Goal: Browse casually: Explore the website without a specific task or goal

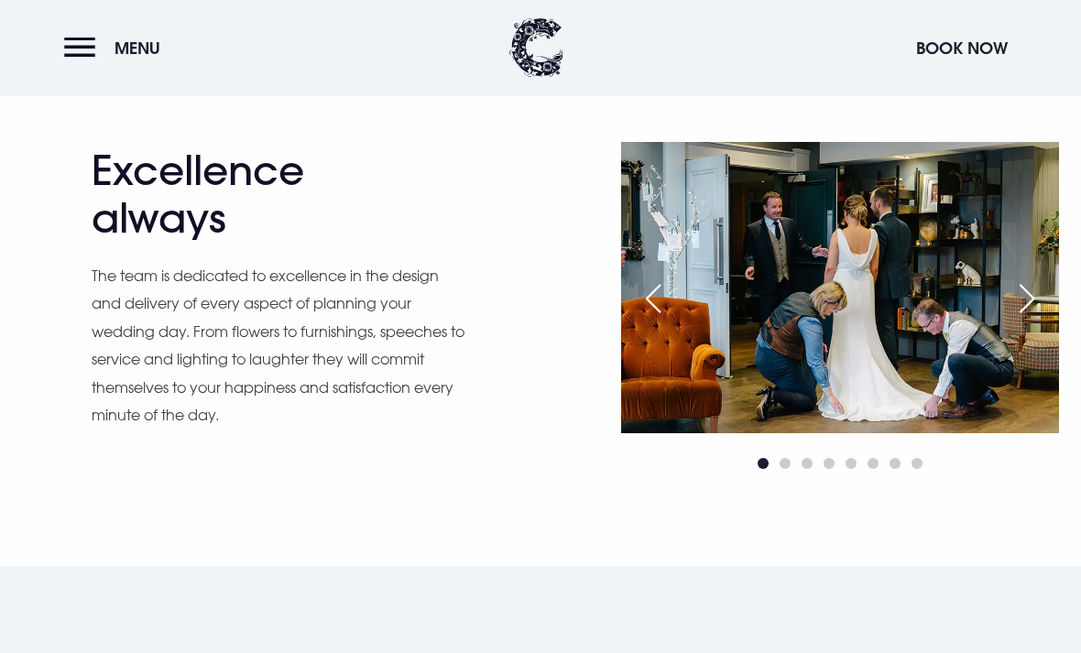
scroll to position [1448, 0]
click at [1020, 300] on div "Next slide" at bounding box center [1027, 299] width 46 height 40
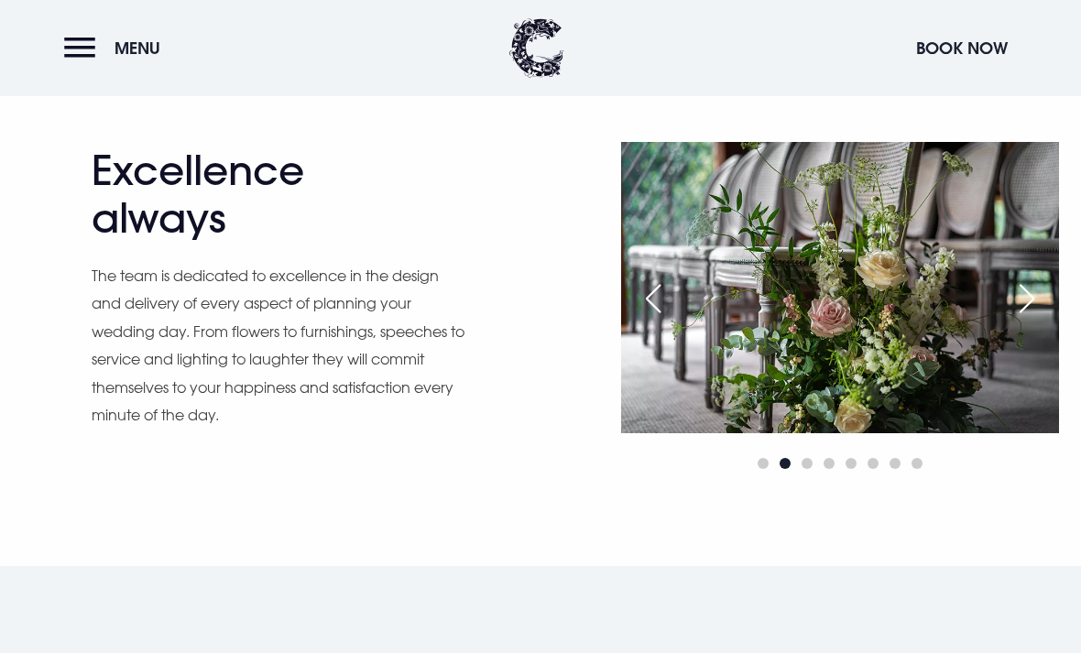
click at [1024, 293] on div "Next slide" at bounding box center [1027, 299] width 46 height 40
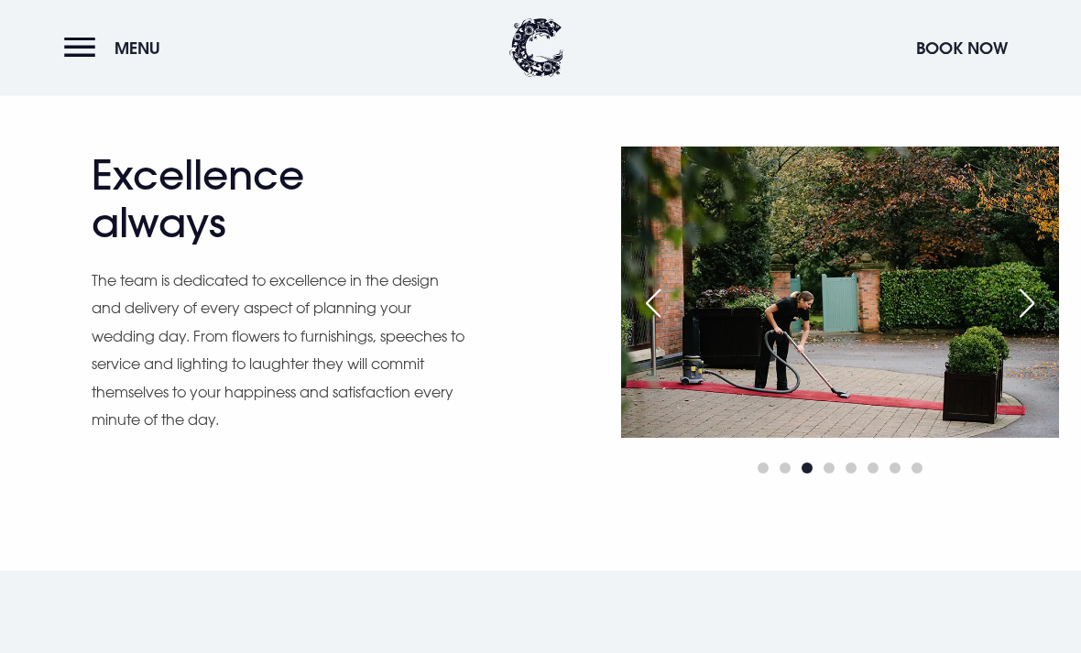
scroll to position [1443, 0]
click at [1035, 310] on div "Next slide" at bounding box center [1027, 303] width 46 height 40
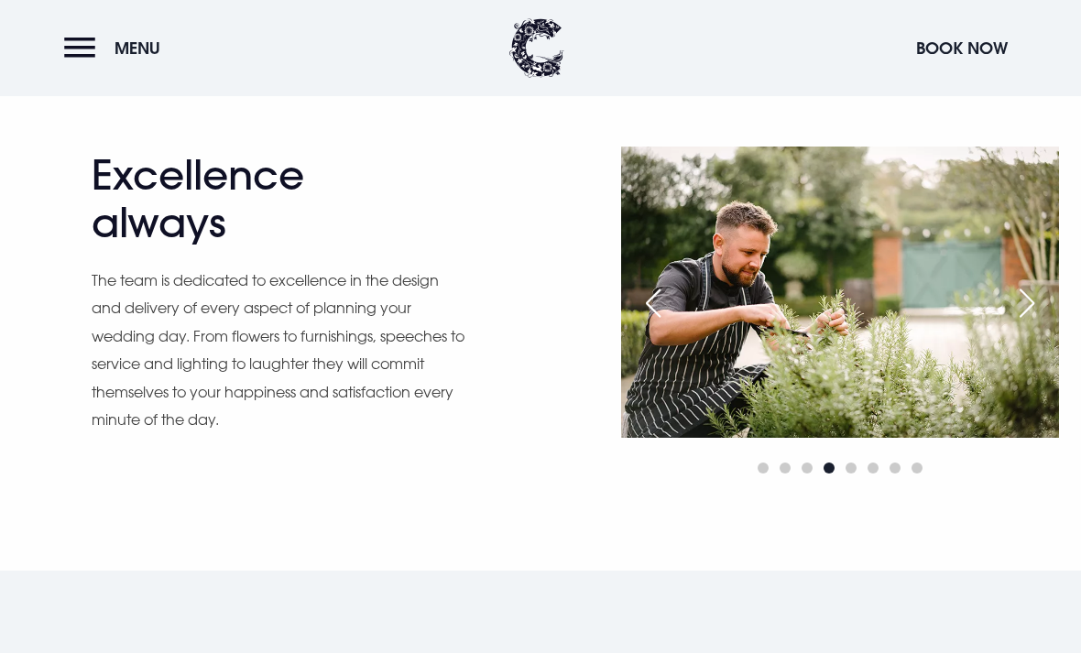
click at [1033, 306] on div "Next slide" at bounding box center [1027, 303] width 46 height 40
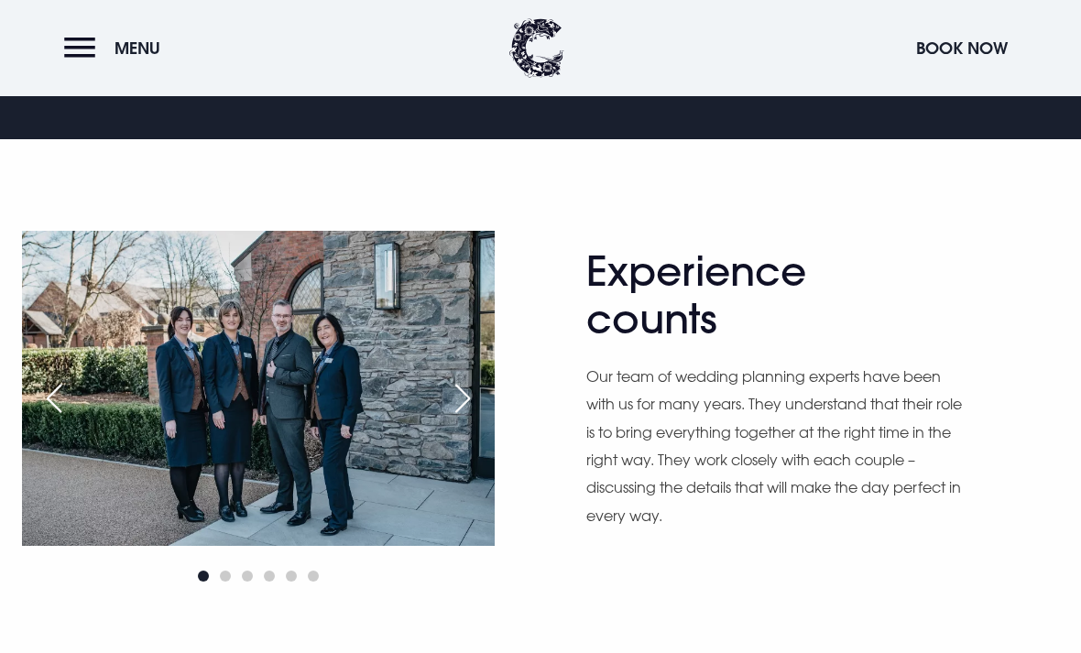
scroll to position [912, 0]
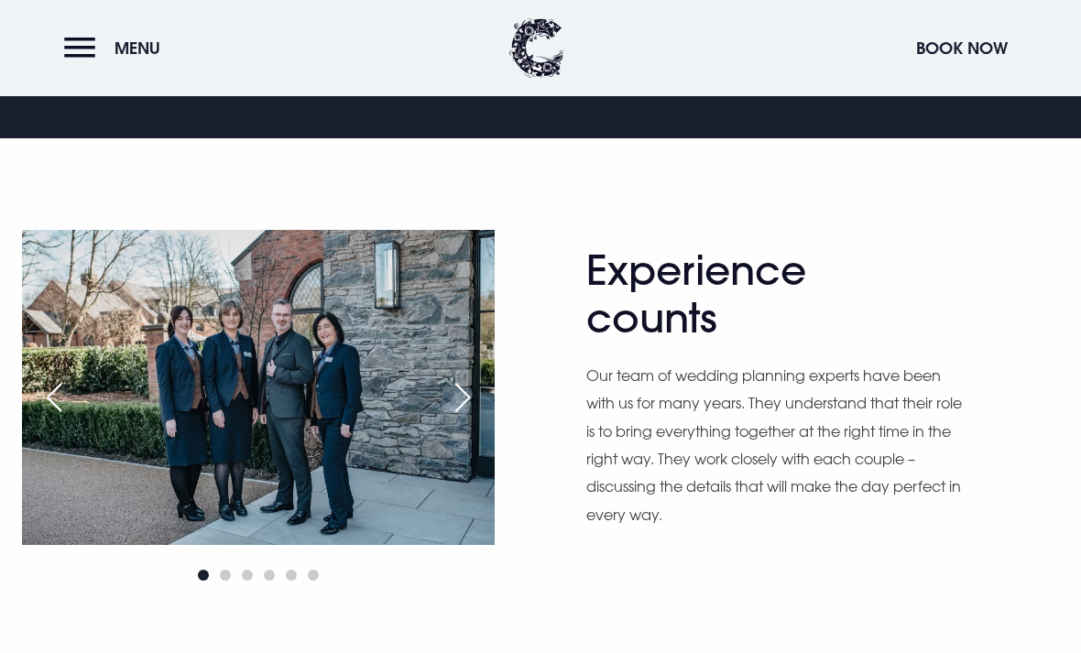
click at [471, 403] on div "Next slide" at bounding box center [463, 398] width 46 height 40
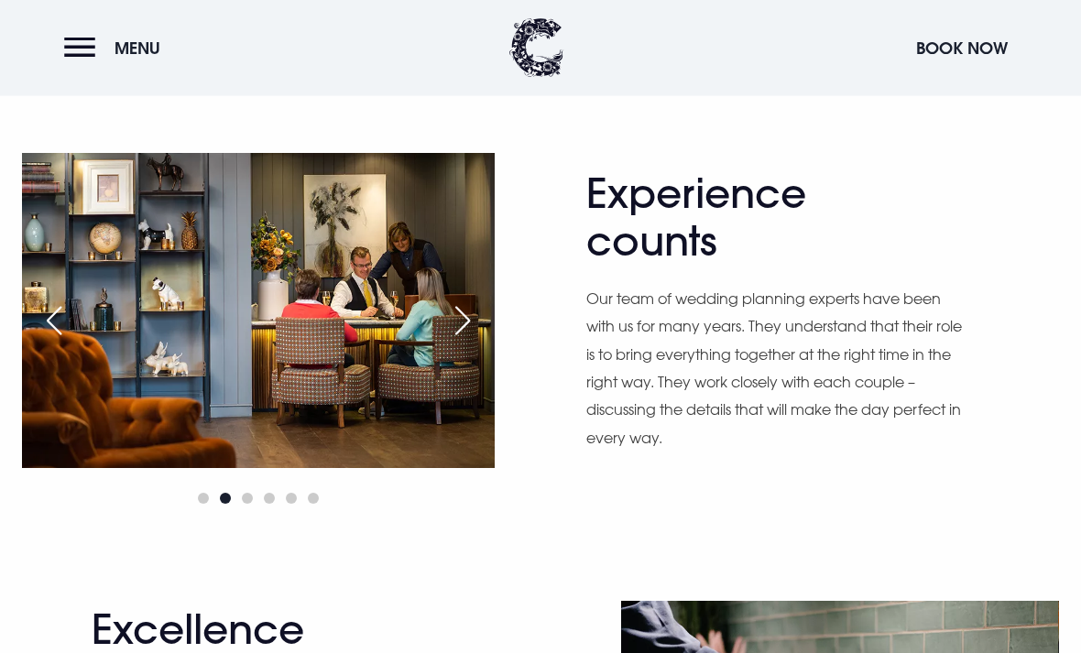
click at [462, 302] on div "Next slide" at bounding box center [463, 322] width 46 height 40
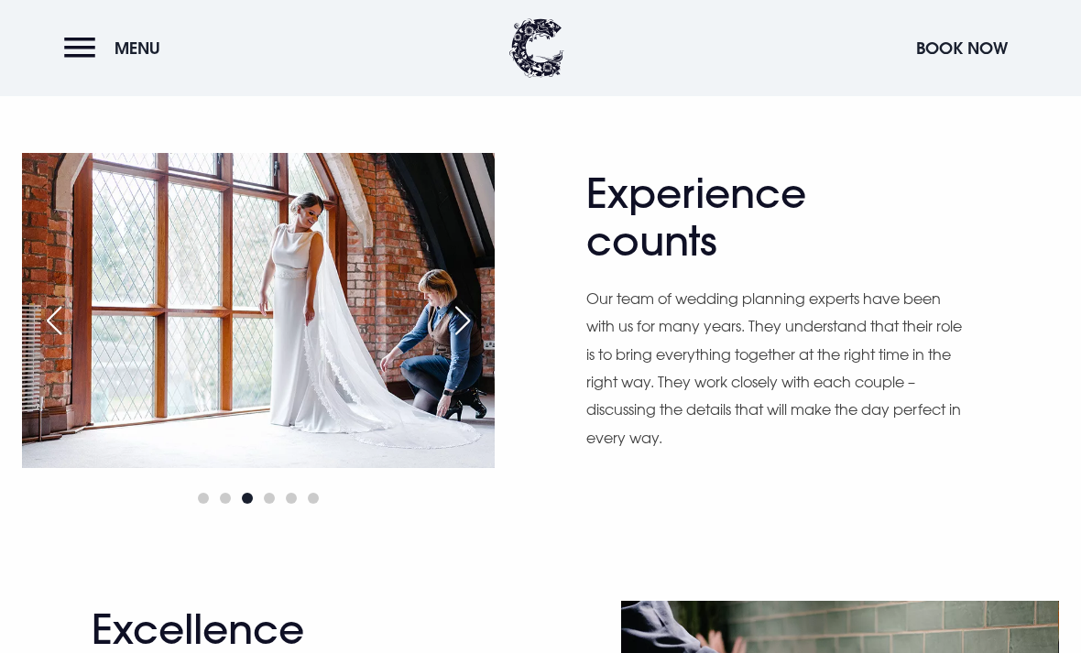
click at [464, 329] on div "Next slide" at bounding box center [463, 321] width 46 height 40
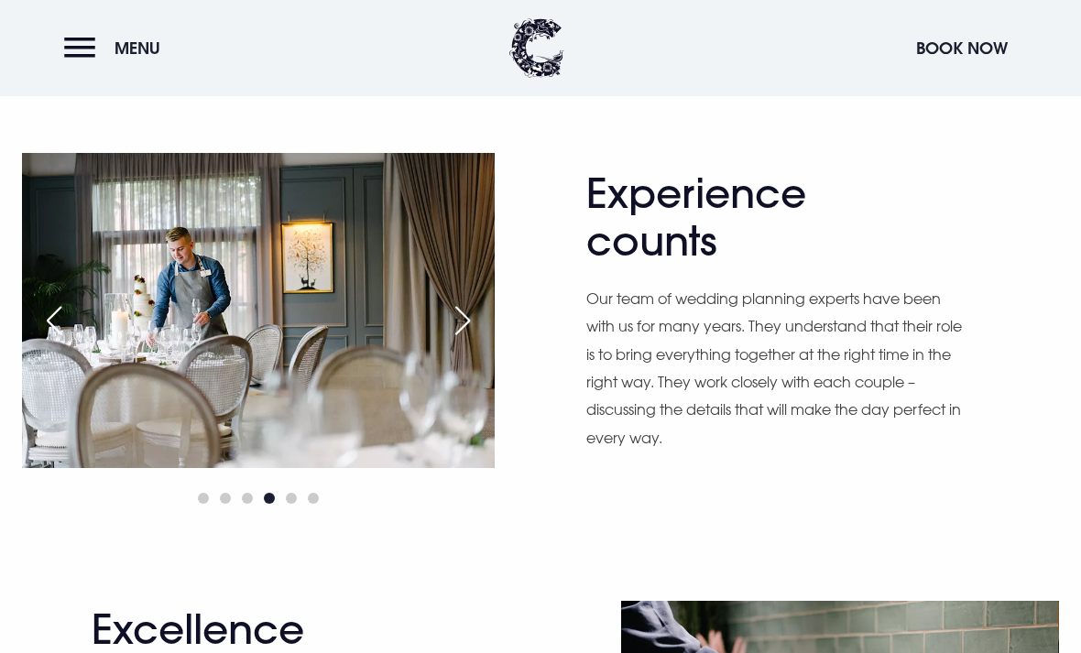
click at [455, 313] on div "Next slide" at bounding box center [463, 321] width 46 height 40
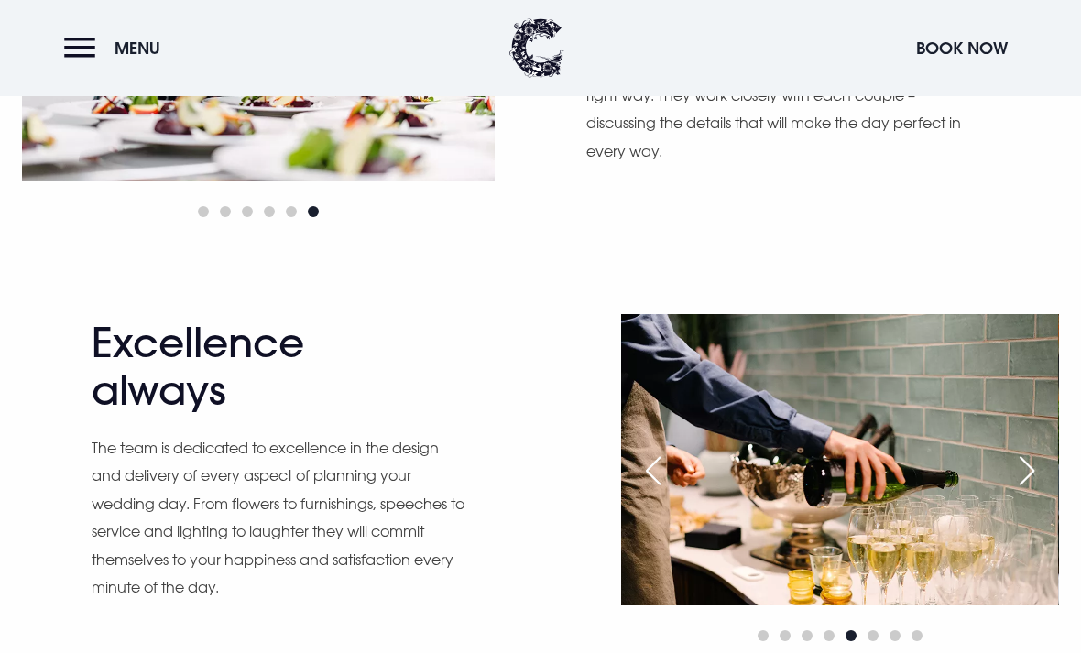
scroll to position [1278, 0]
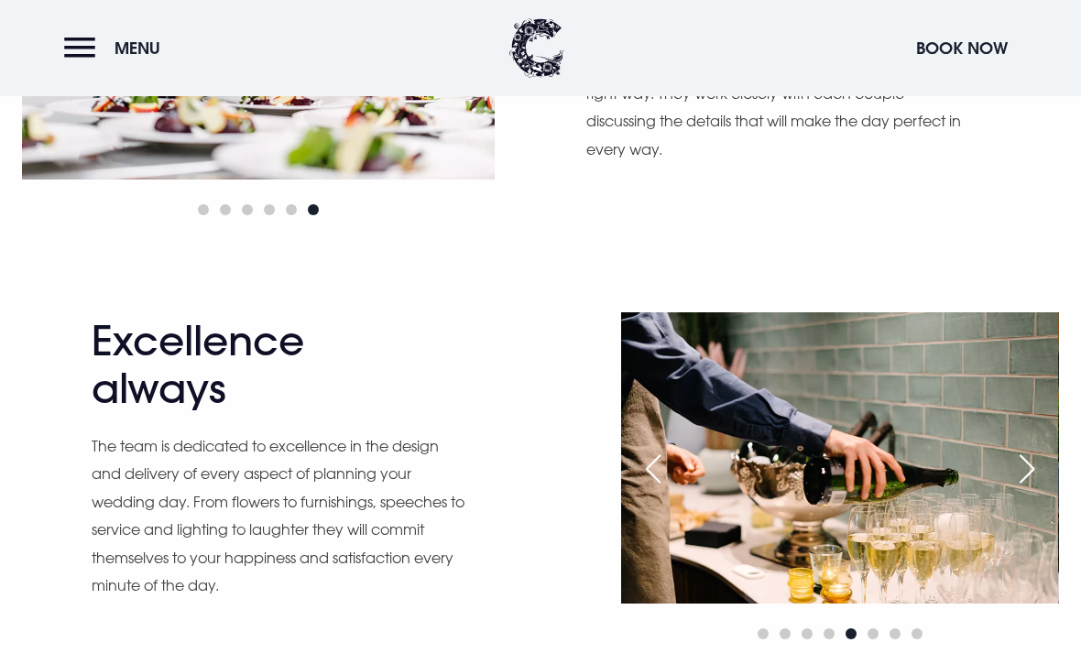
click at [1036, 475] on div "Next slide" at bounding box center [1027, 469] width 46 height 40
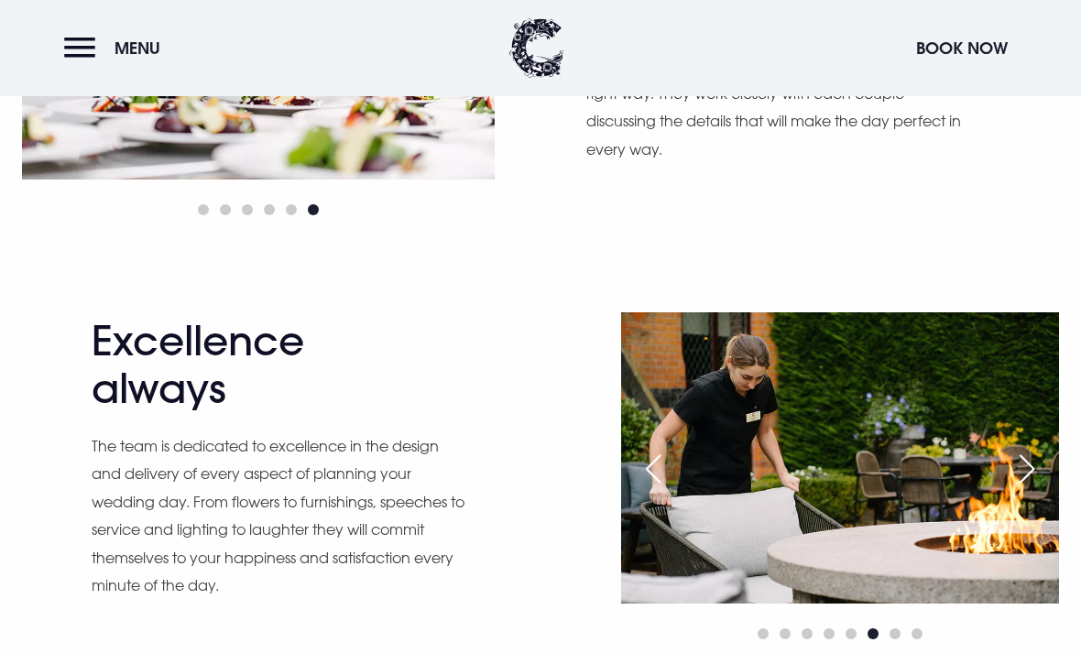
click at [1050, 456] on div "Next slide" at bounding box center [1027, 469] width 46 height 40
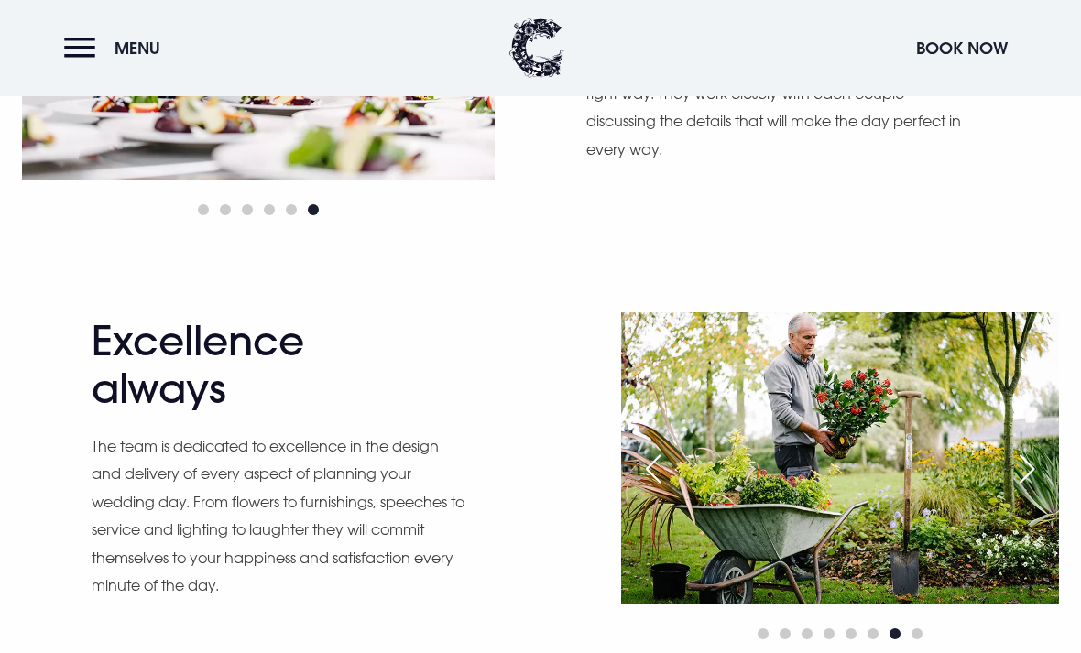
click at [1042, 461] on div "Next slide" at bounding box center [1027, 469] width 46 height 40
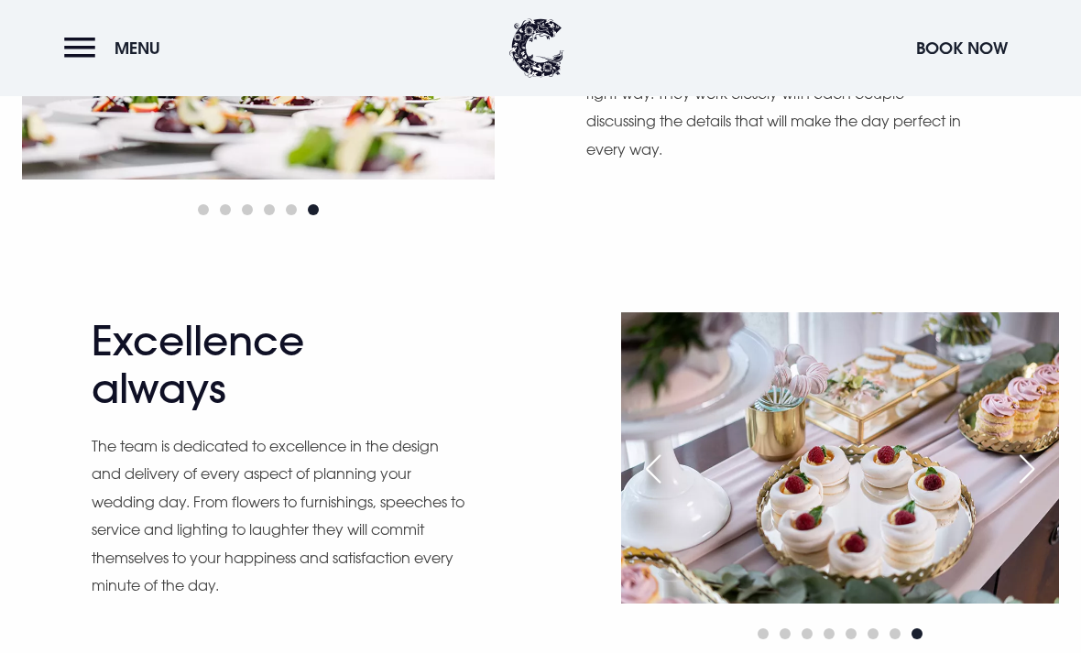
click at [1044, 464] on div "Next slide" at bounding box center [1027, 469] width 46 height 40
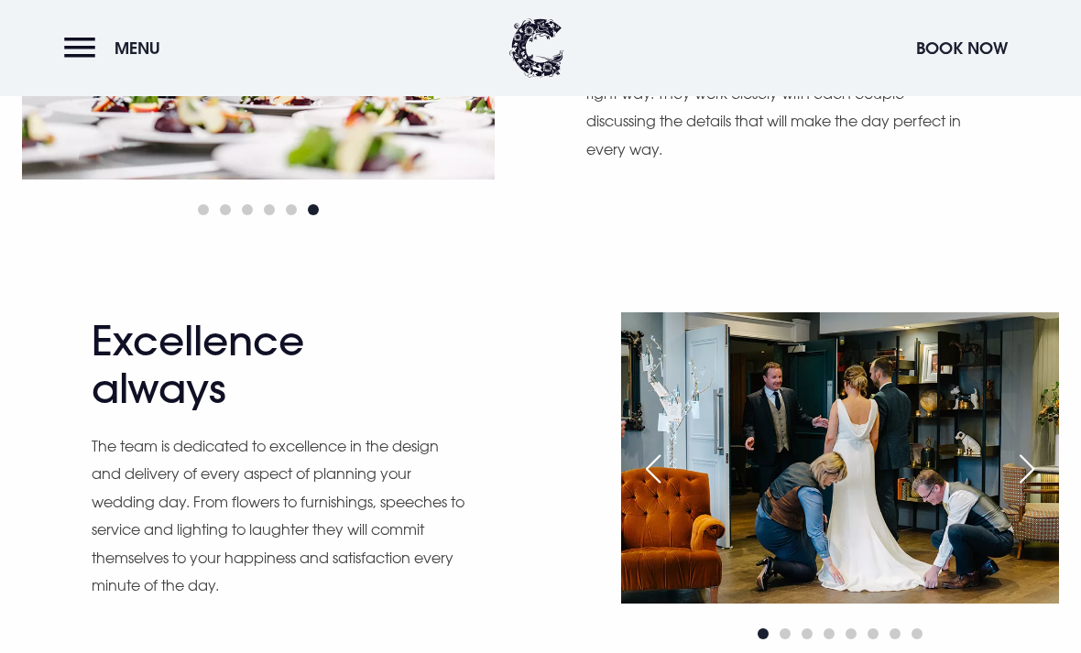
click at [1034, 467] on div "Next slide" at bounding box center [1027, 469] width 46 height 40
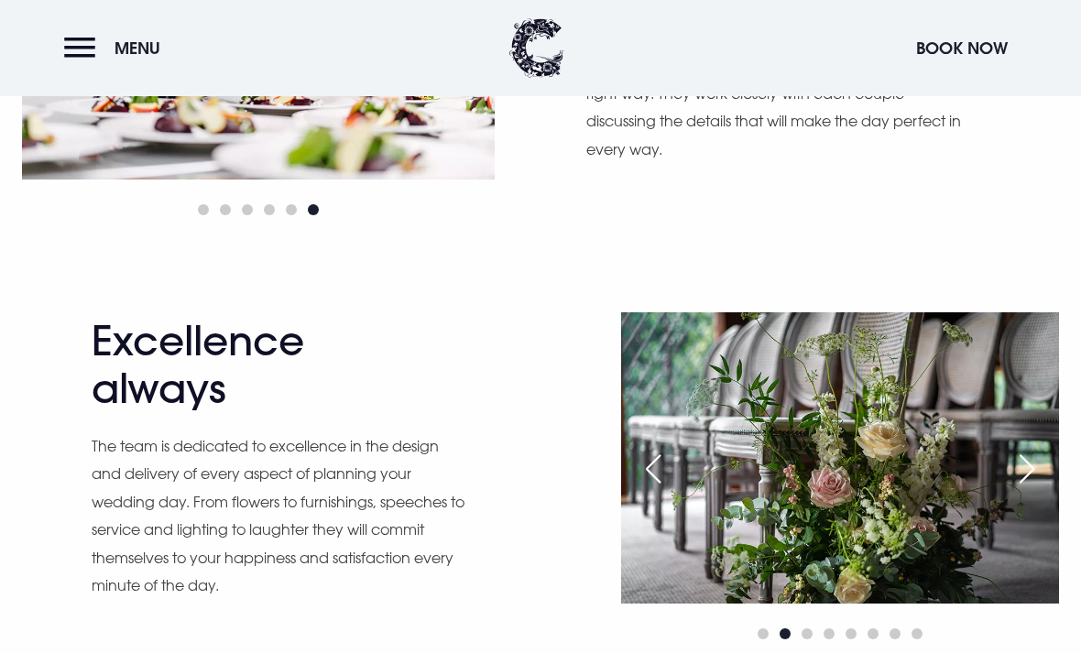
click at [1030, 458] on div "Next slide" at bounding box center [1027, 469] width 46 height 40
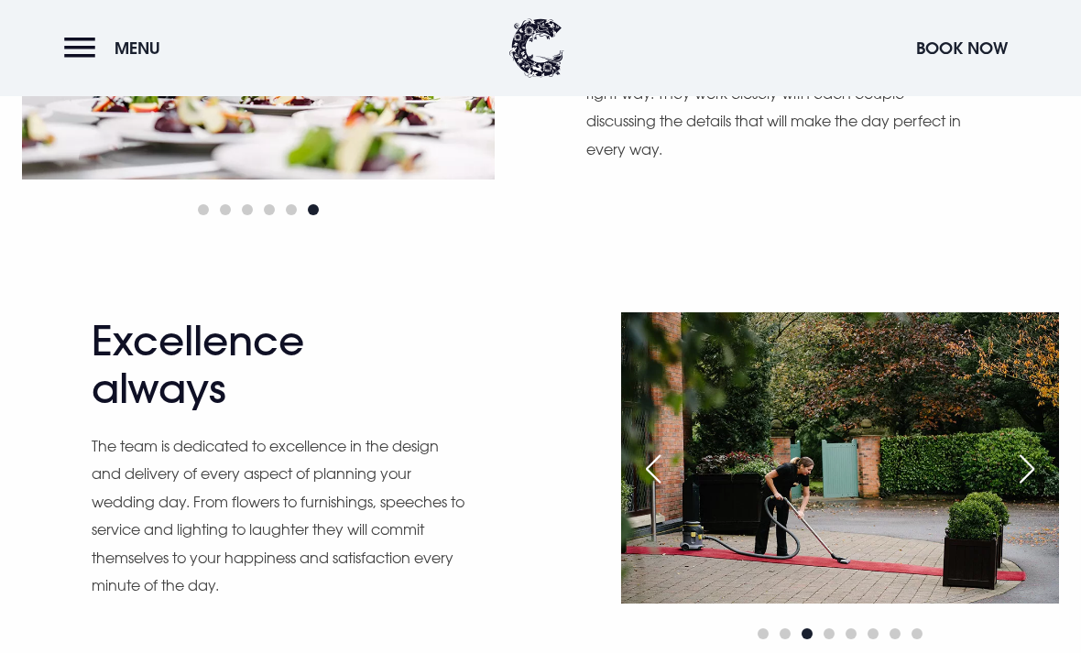
click at [1037, 467] on div "Next slide" at bounding box center [1027, 469] width 46 height 40
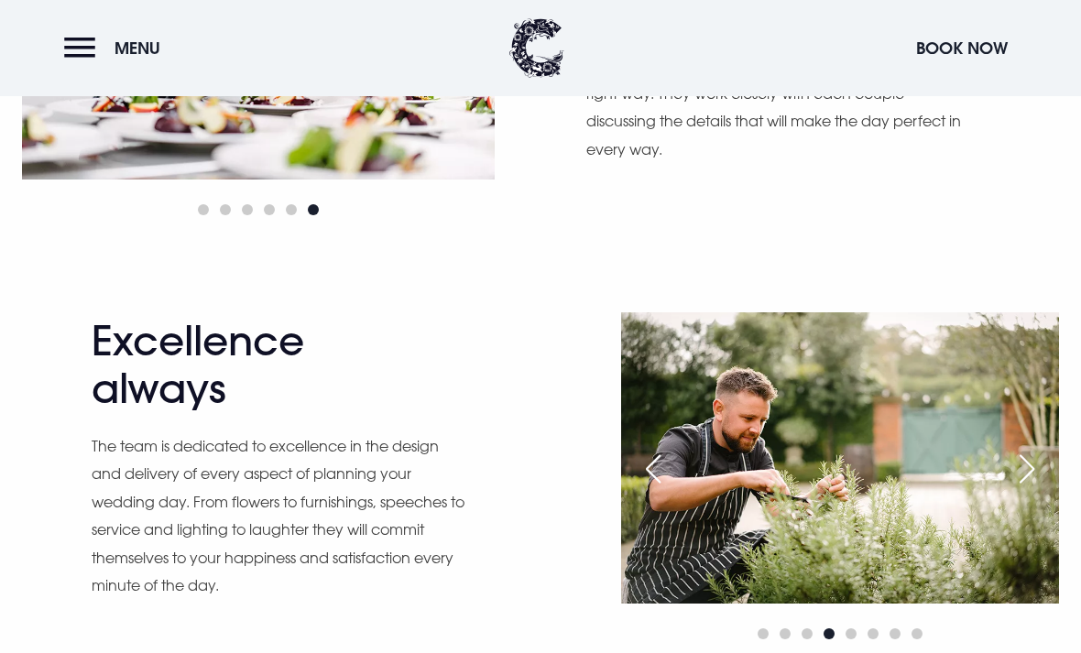
click at [1030, 428] on img at bounding box center [840, 458] width 438 height 291
click at [1024, 475] on div "Next slide" at bounding box center [1027, 469] width 46 height 40
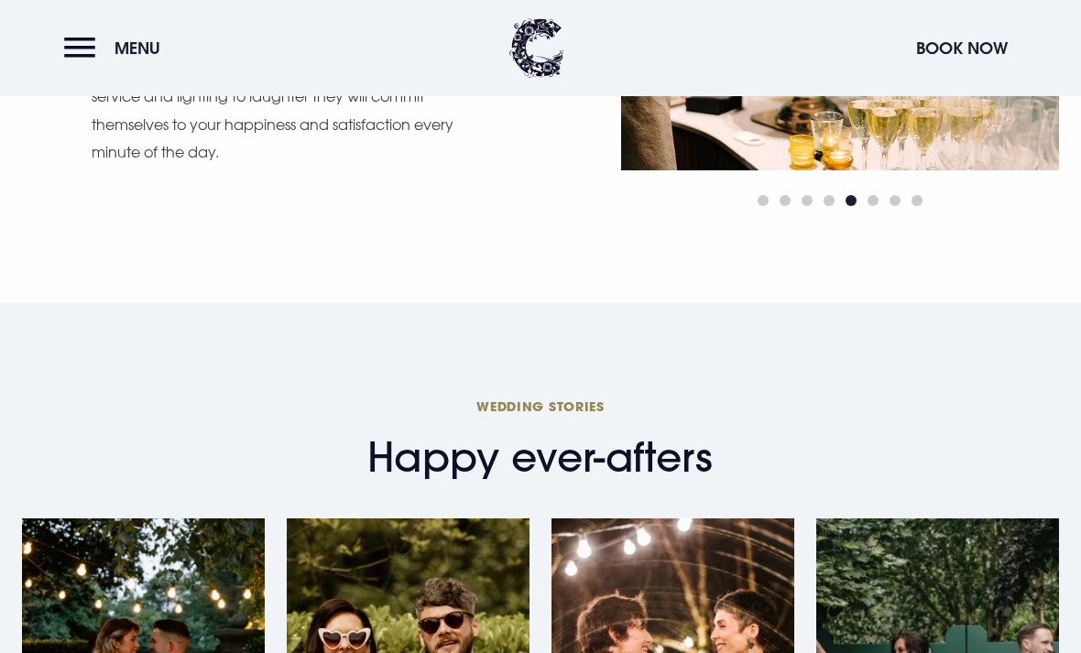
scroll to position [1696, 0]
